Goal: Find specific page/section: Find specific page/section

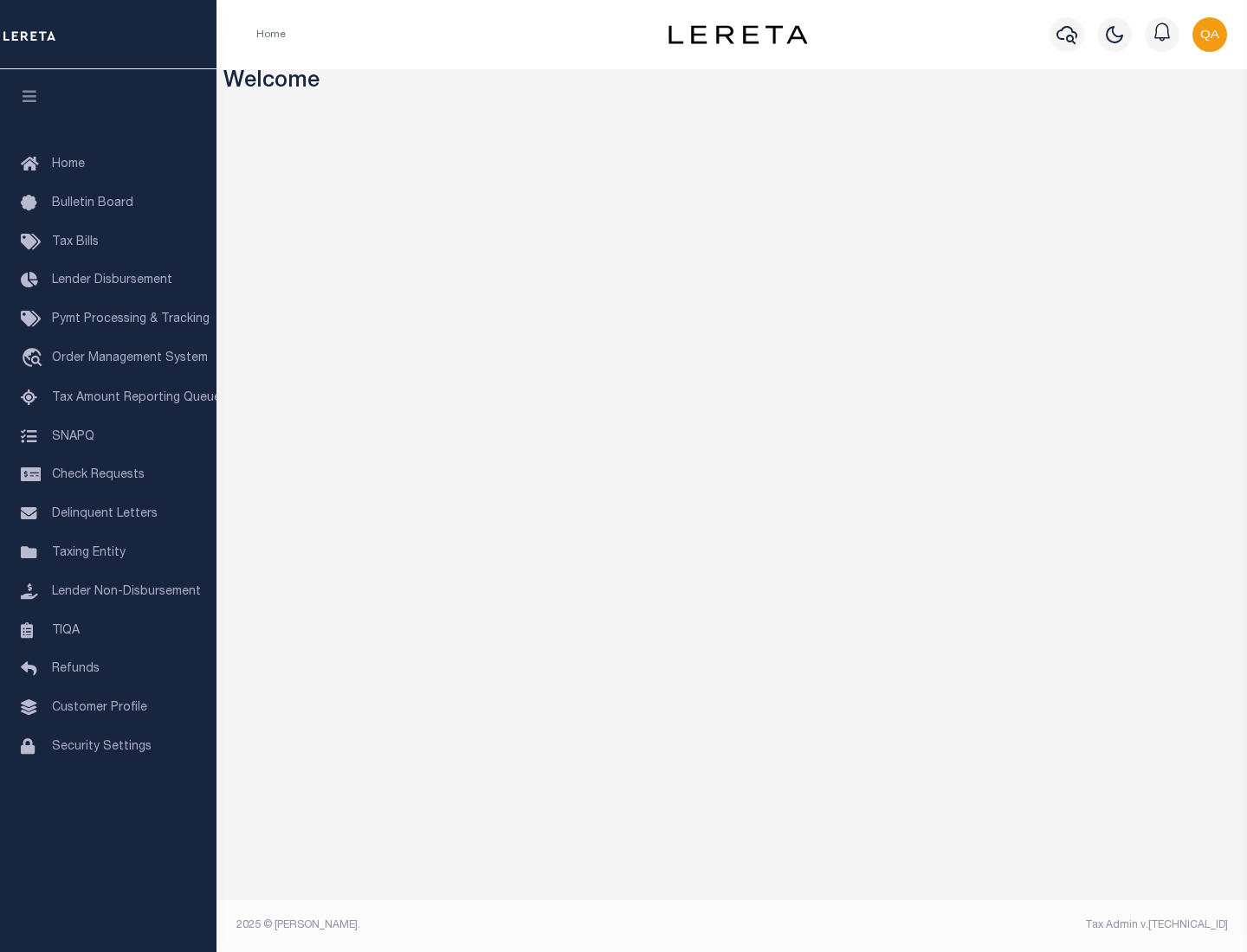
click at [108, 475] on span "Check Requests" at bounding box center [98, 475] width 93 height 12
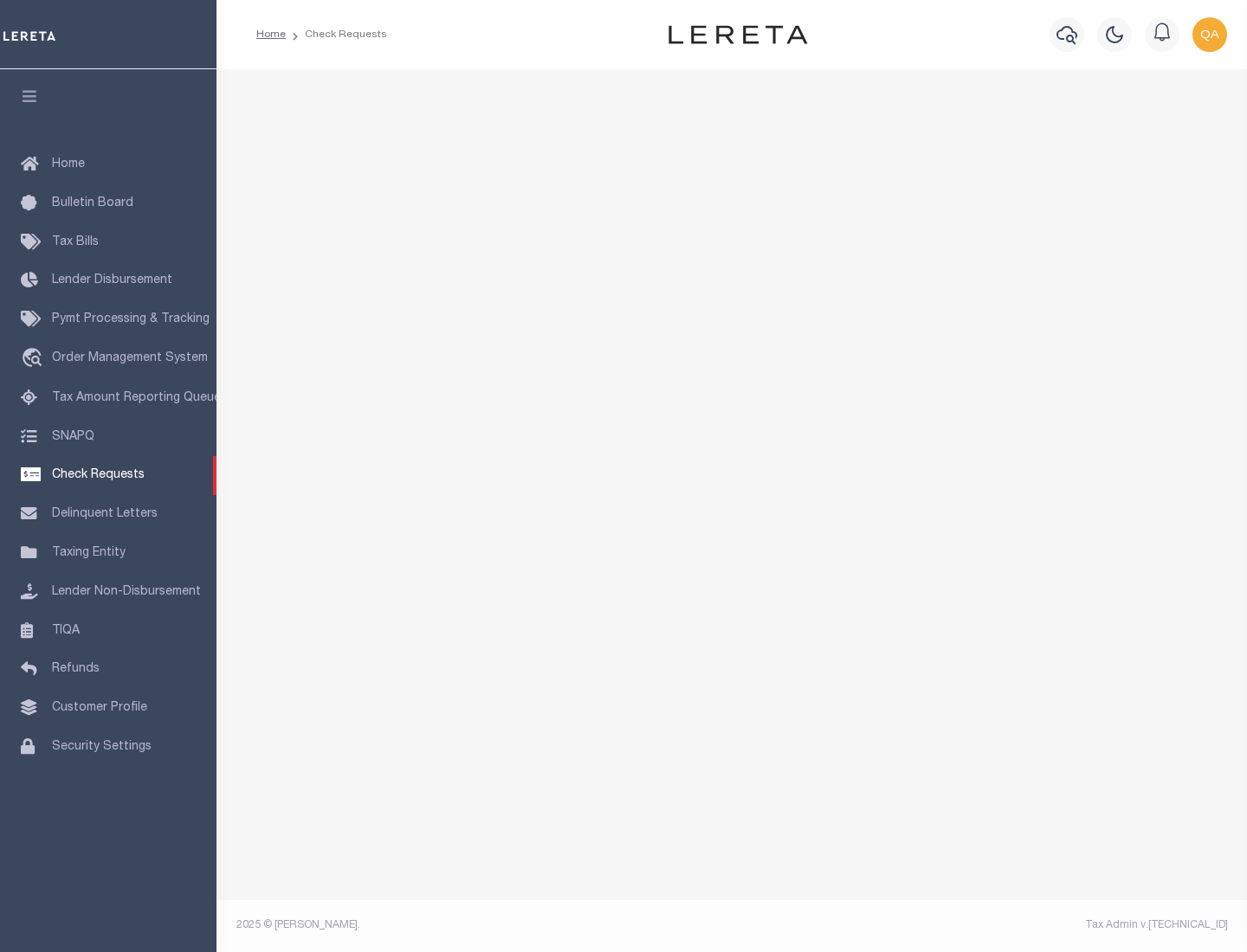
select select "50"
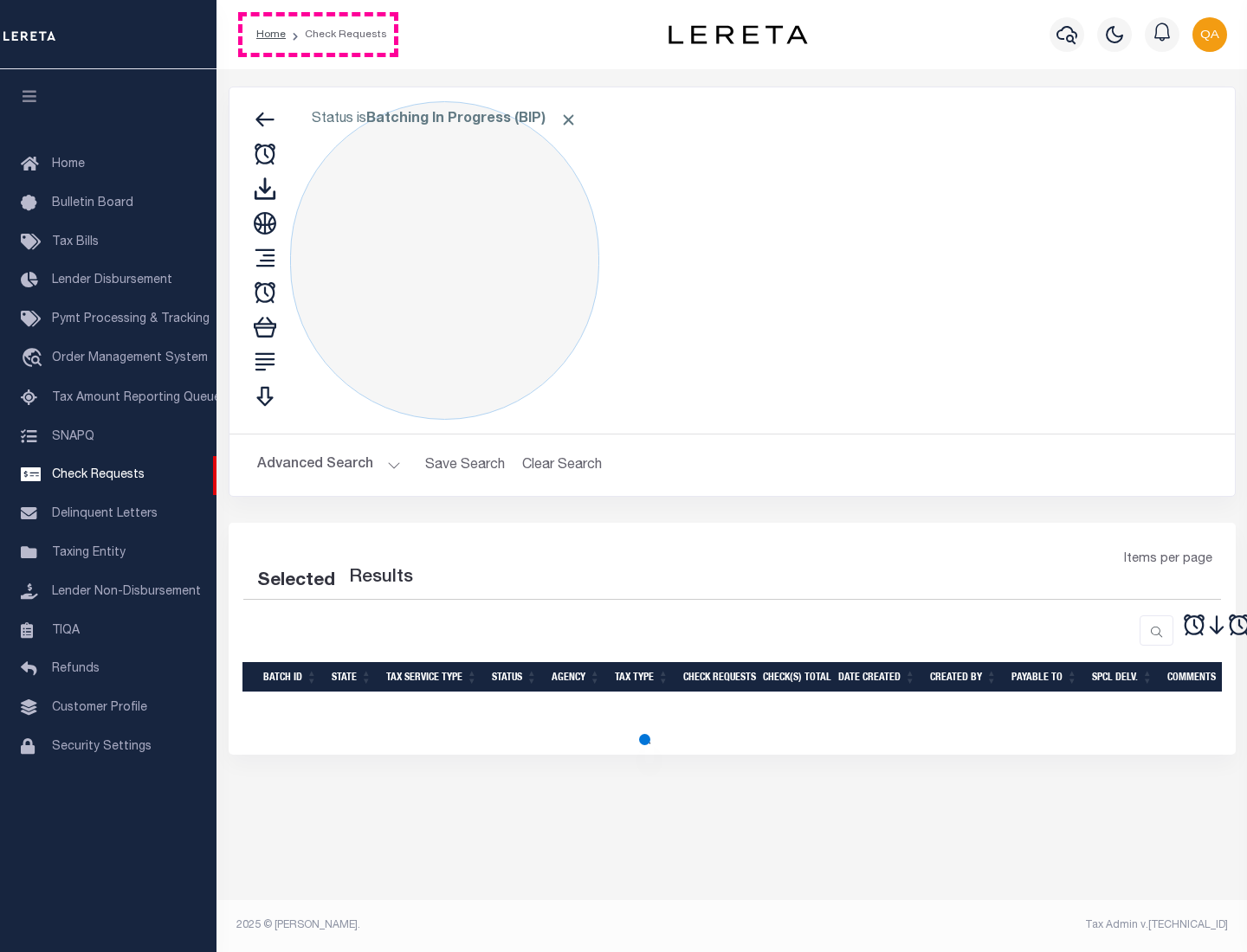
select select "50"
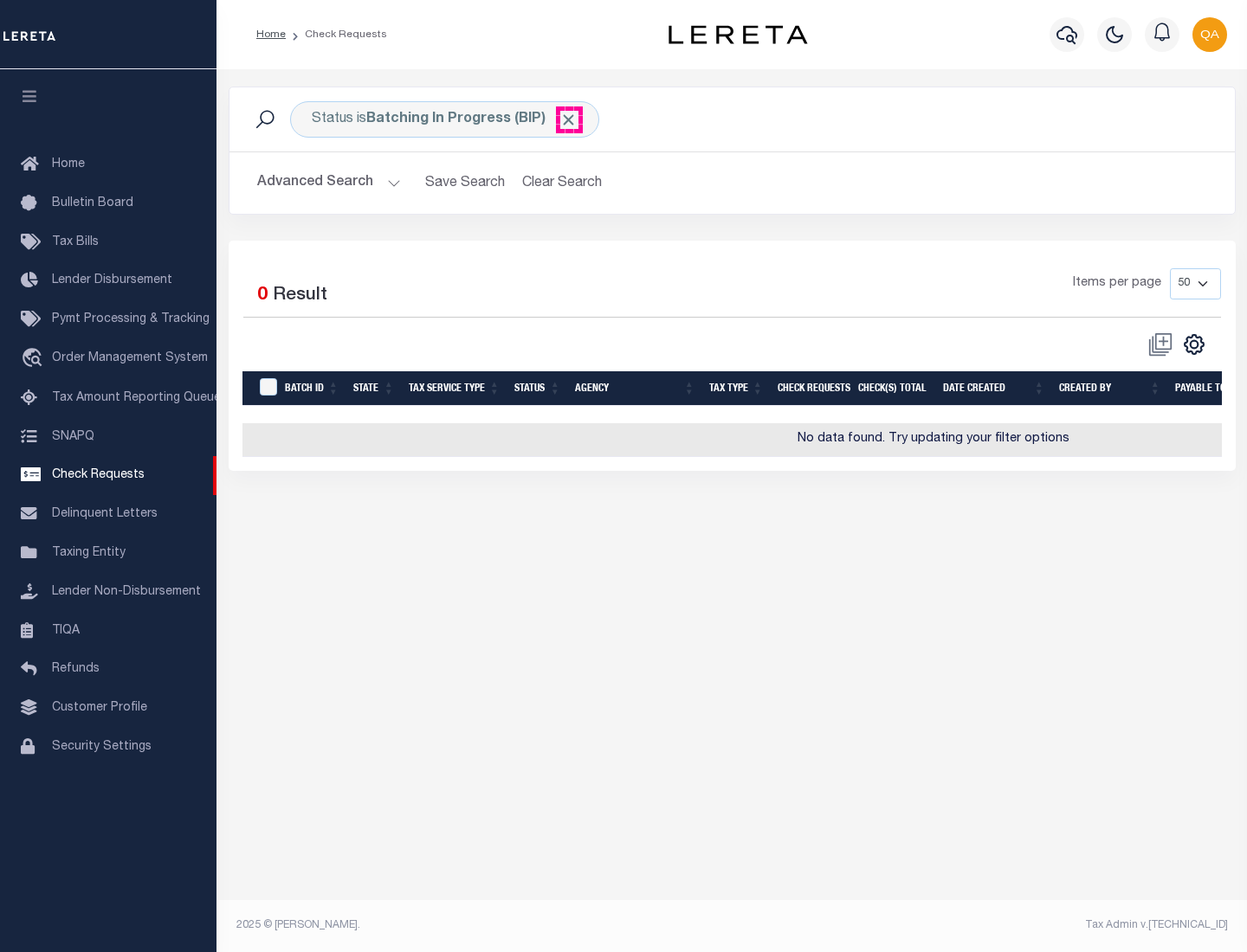
click at [569, 119] on span "Click to Remove" at bounding box center [568, 119] width 18 height 18
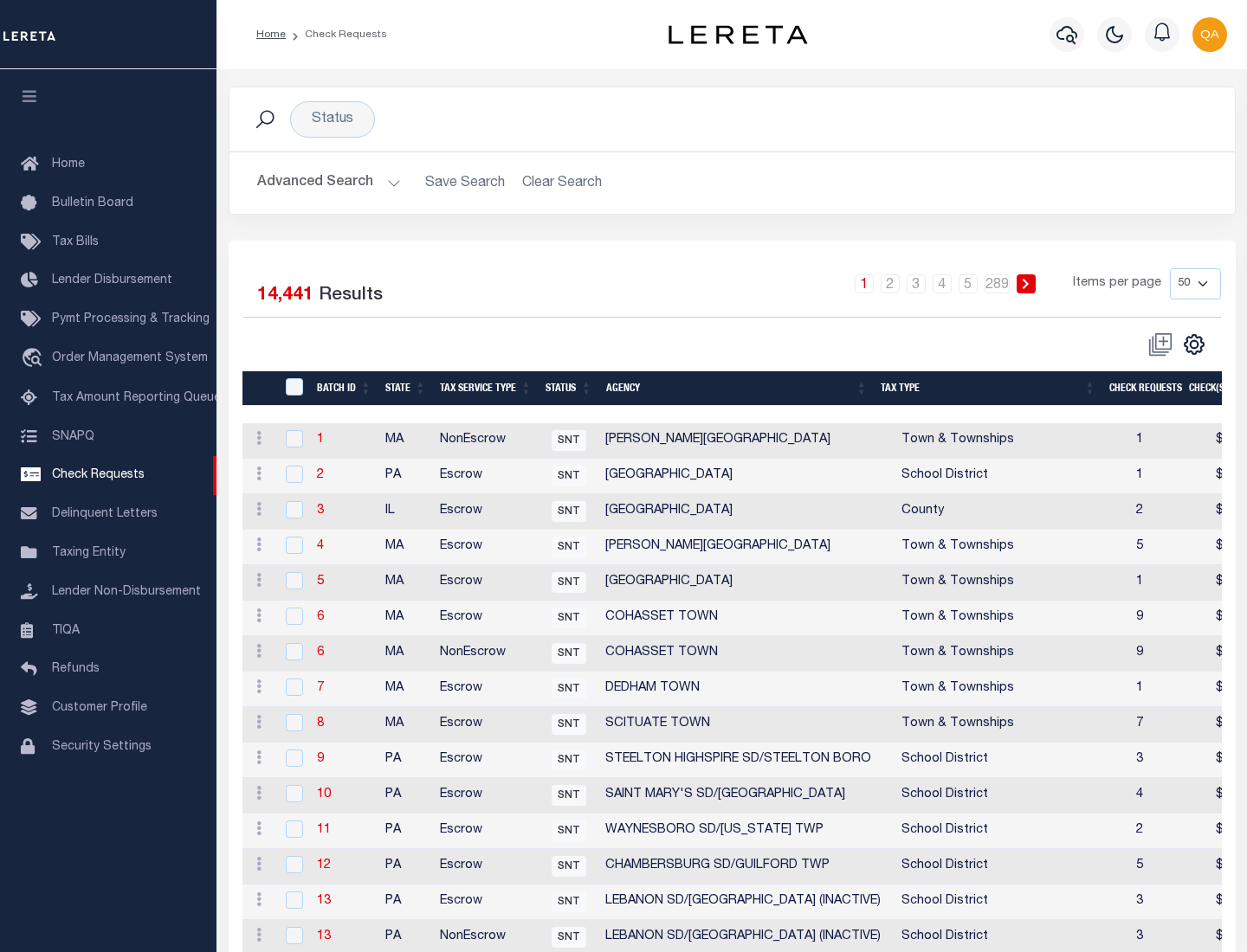
scroll to position [834, 0]
